Goal: Navigation & Orientation: Find specific page/section

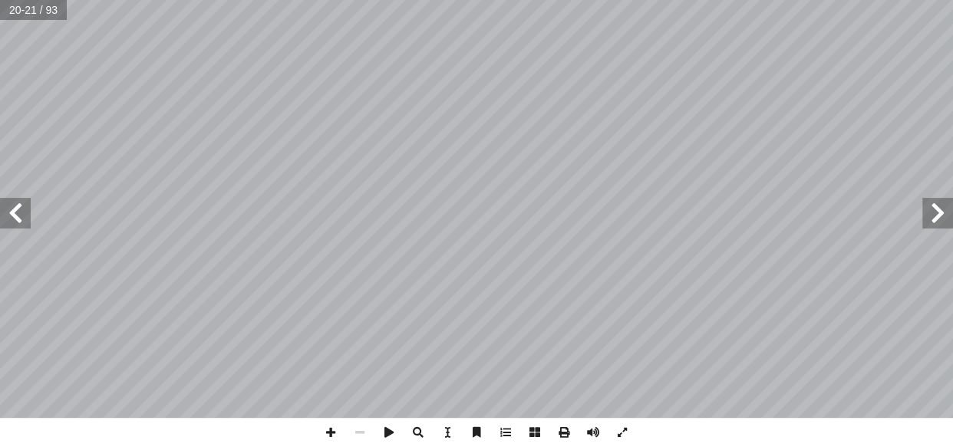
click at [18, 221] on span at bounding box center [15, 213] width 31 height 31
click at [936, 212] on span at bounding box center [937, 213] width 31 height 31
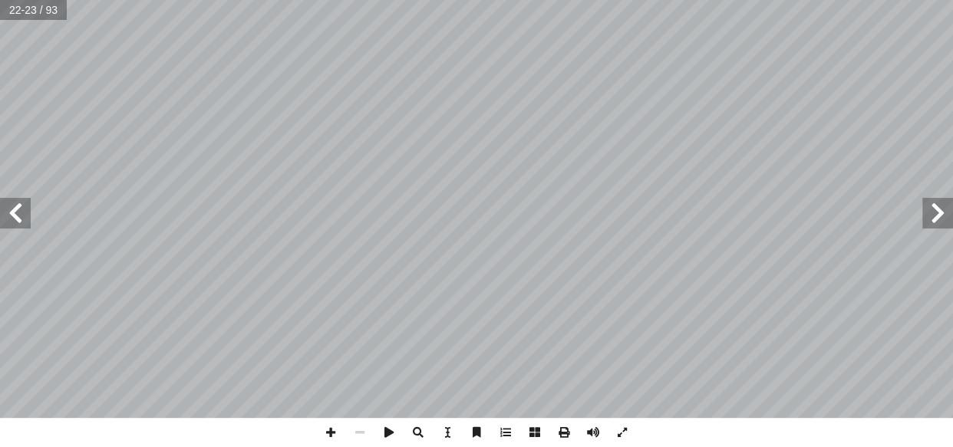
click at [936, 212] on span at bounding box center [937, 213] width 31 height 31
click at [11, 209] on span at bounding box center [15, 213] width 31 height 31
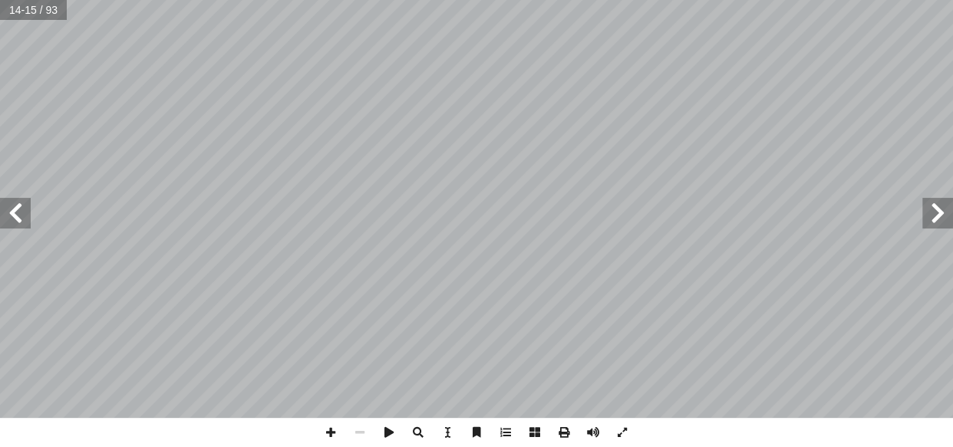
click at [11, 209] on span at bounding box center [15, 213] width 31 height 31
click at [26, 209] on span at bounding box center [15, 213] width 31 height 31
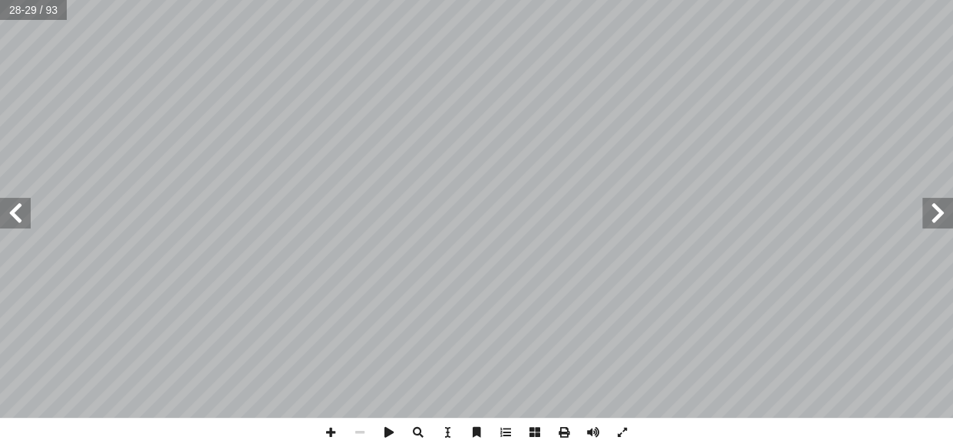
click at [26, 209] on span at bounding box center [15, 213] width 31 height 31
click at [929, 215] on span at bounding box center [937, 213] width 31 height 31
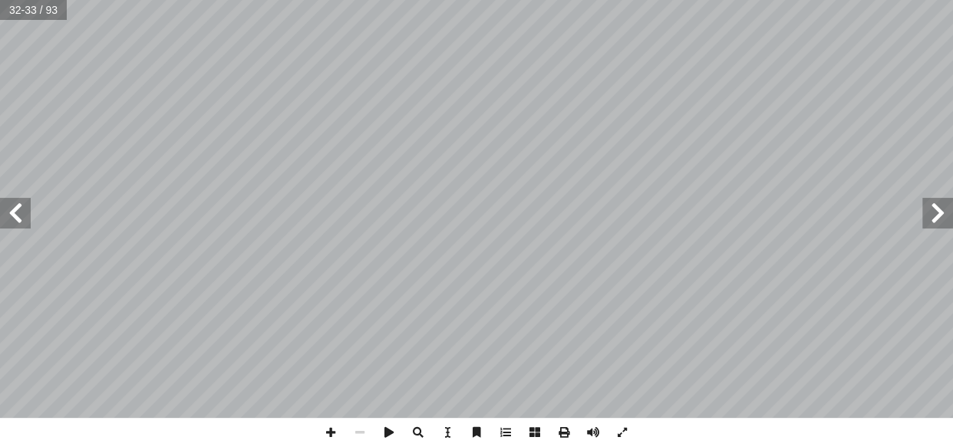
click at [929, 215] on span at bounding box center [937, 213] width 31 height 31
